Goal: Book appointment/travel/reservation

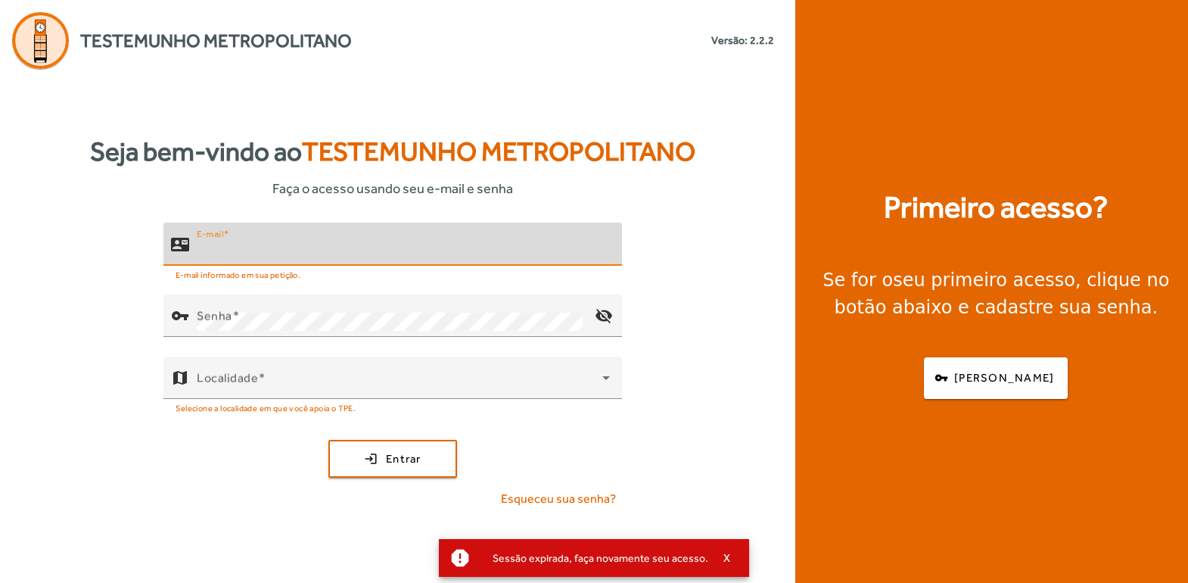
click at [283, 252] on input "E-mail" at bounding box center [403, 250] width 413 height 18
type input "**********"
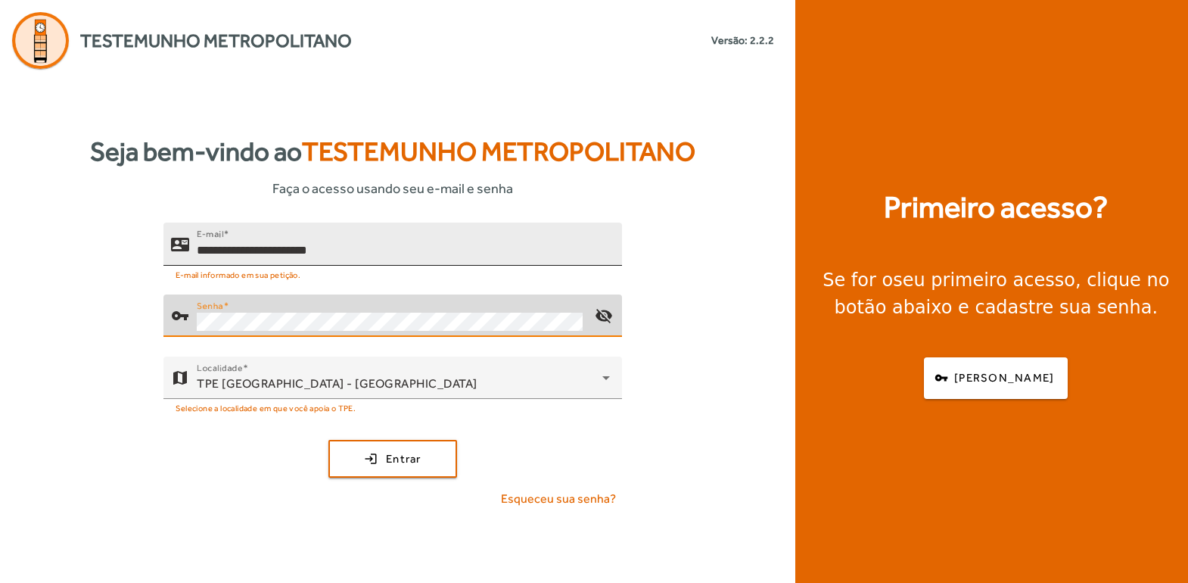
click at [328, 440] on button "login Entrar" at bounding box center [392, 459] width 129 height 38
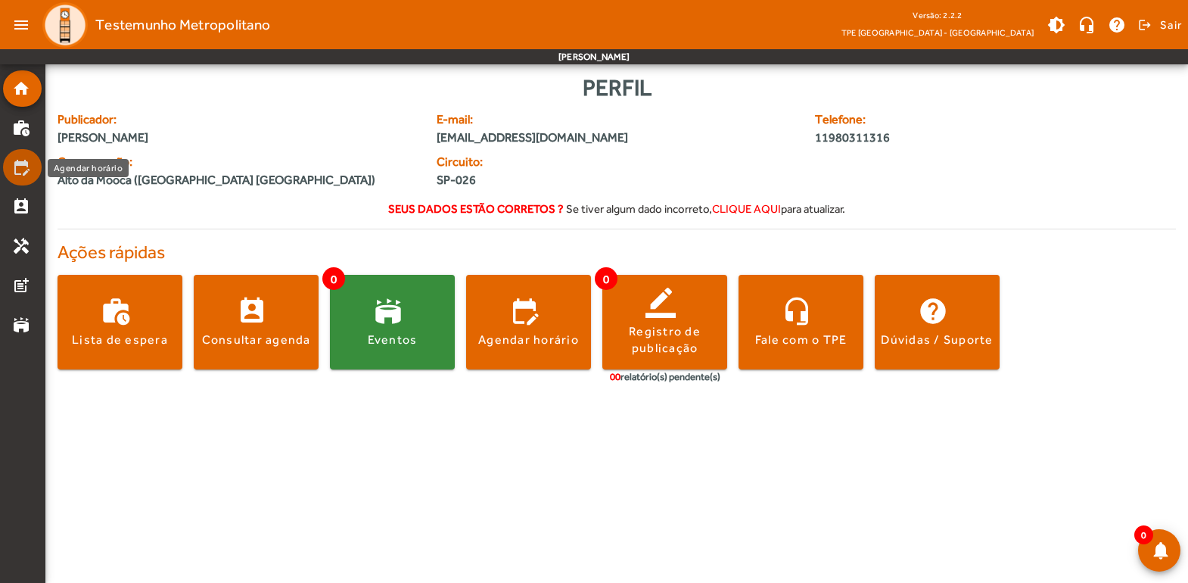
click at [19, 170] on mat-icon "edit_calendar" at bounding box center [21, 167] width 18 height 18
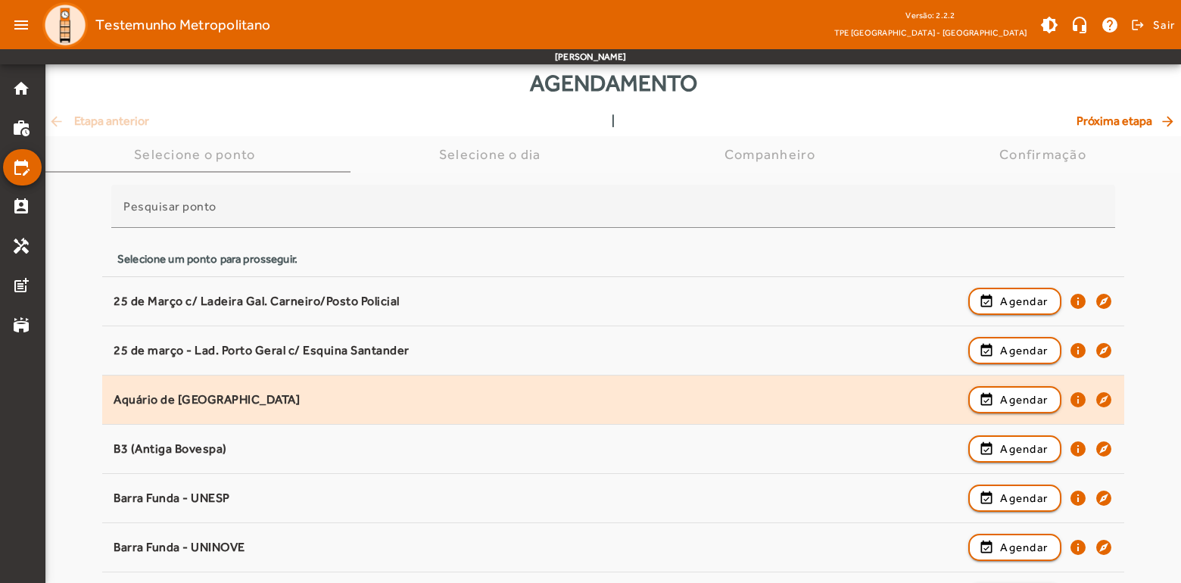
scroll to position [151, 0]
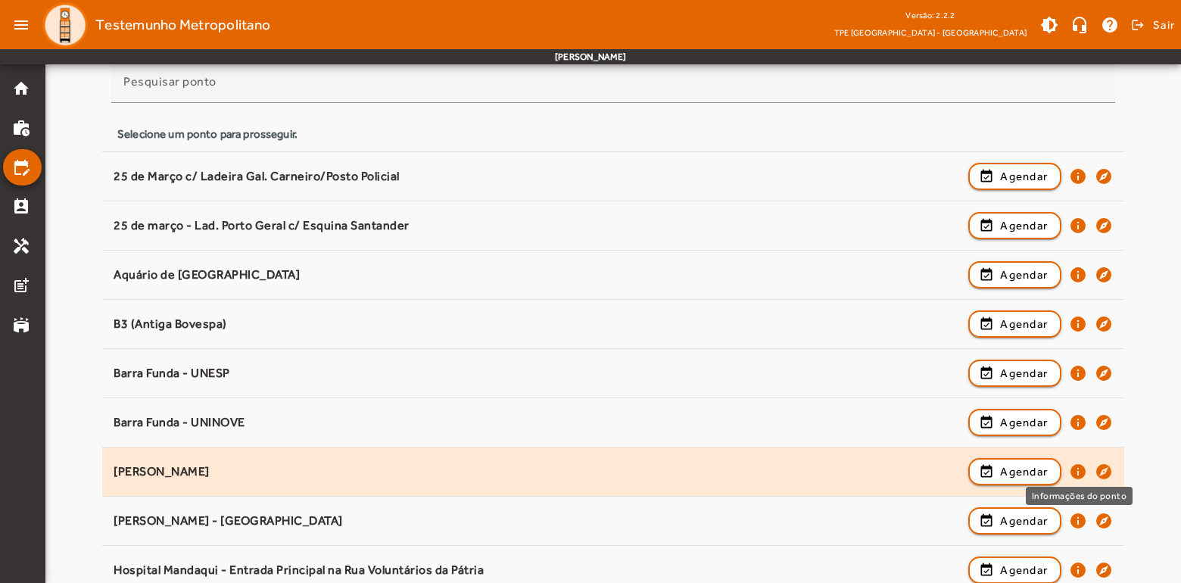
click at [1077, 470] on mat-icon "info" at bounding box center [1078, 471] width 18 height 18
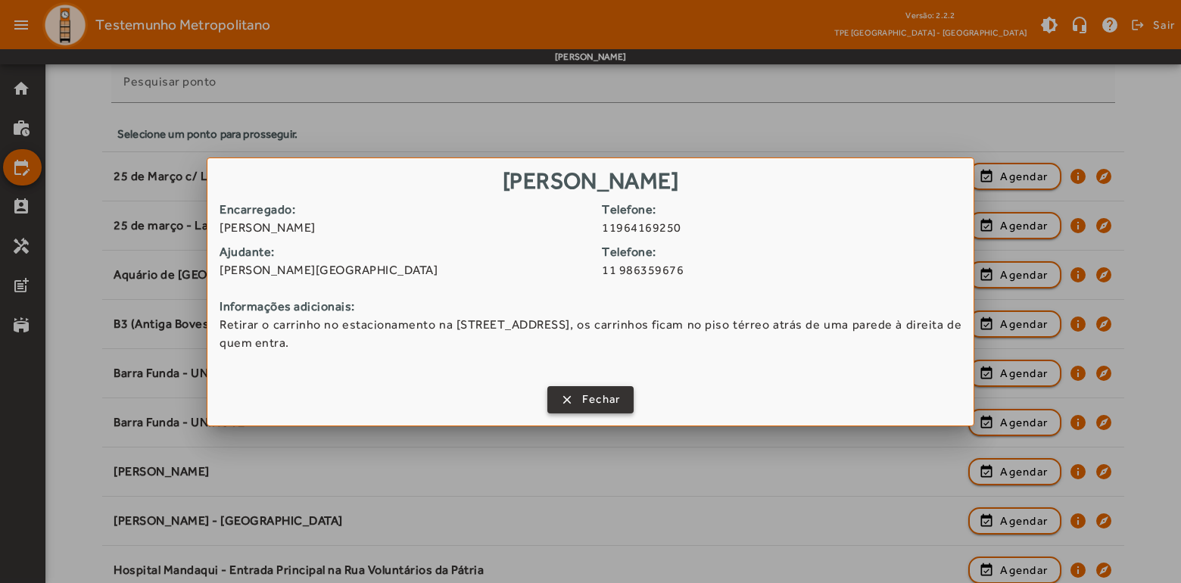
click at [577, 405] on span "button" at bounding box center [591, 399] width 84 height 36
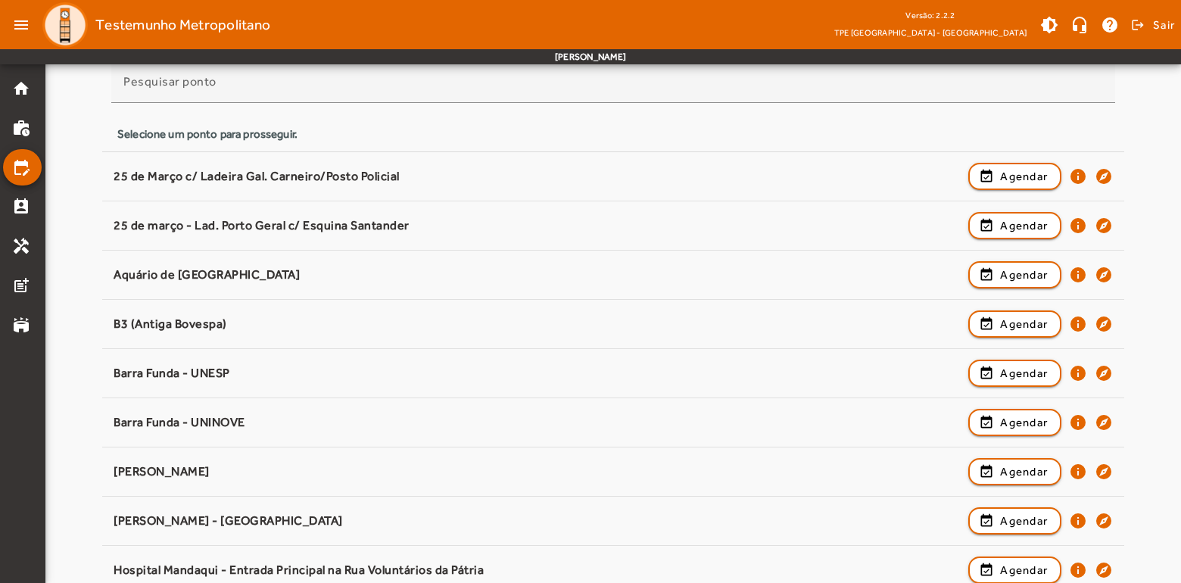
scroll to position [151, 0]
